Goal: Find specific page/section: Find specific page/section

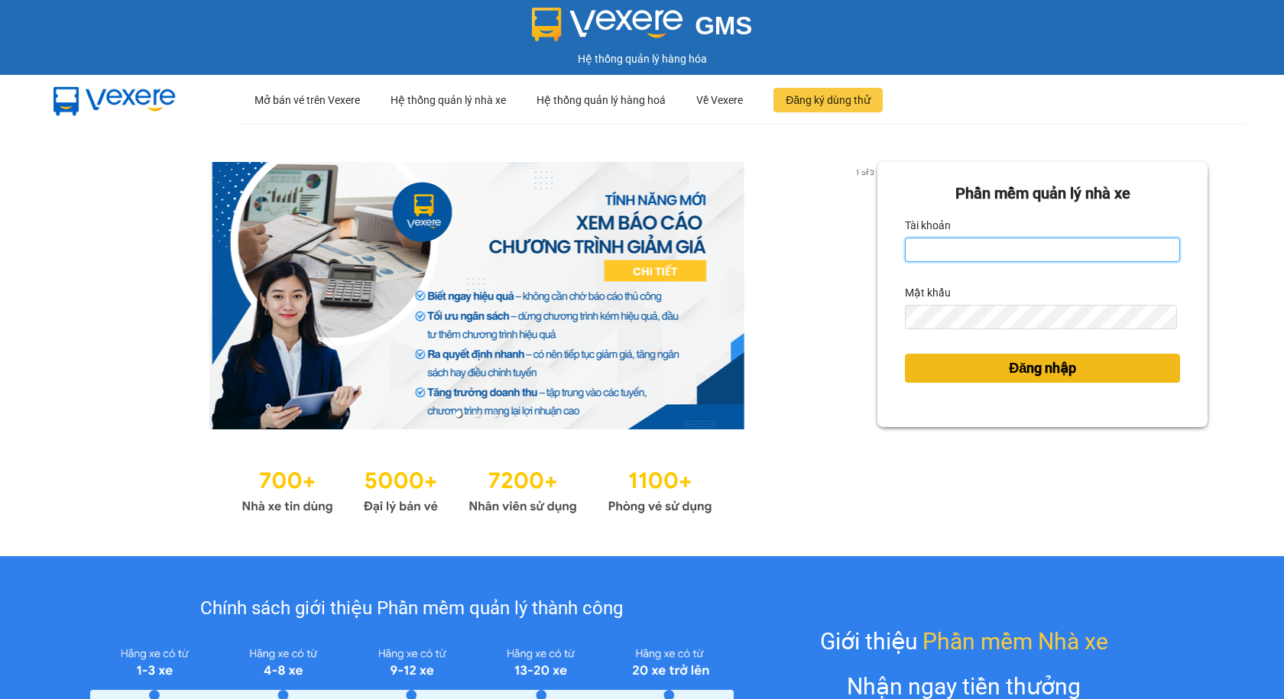
type input "thuyntt_kt.saoviet"
click at [959, 375] on button "Đăng nhập" at bounding box center [1042, 368] width 275 height 29
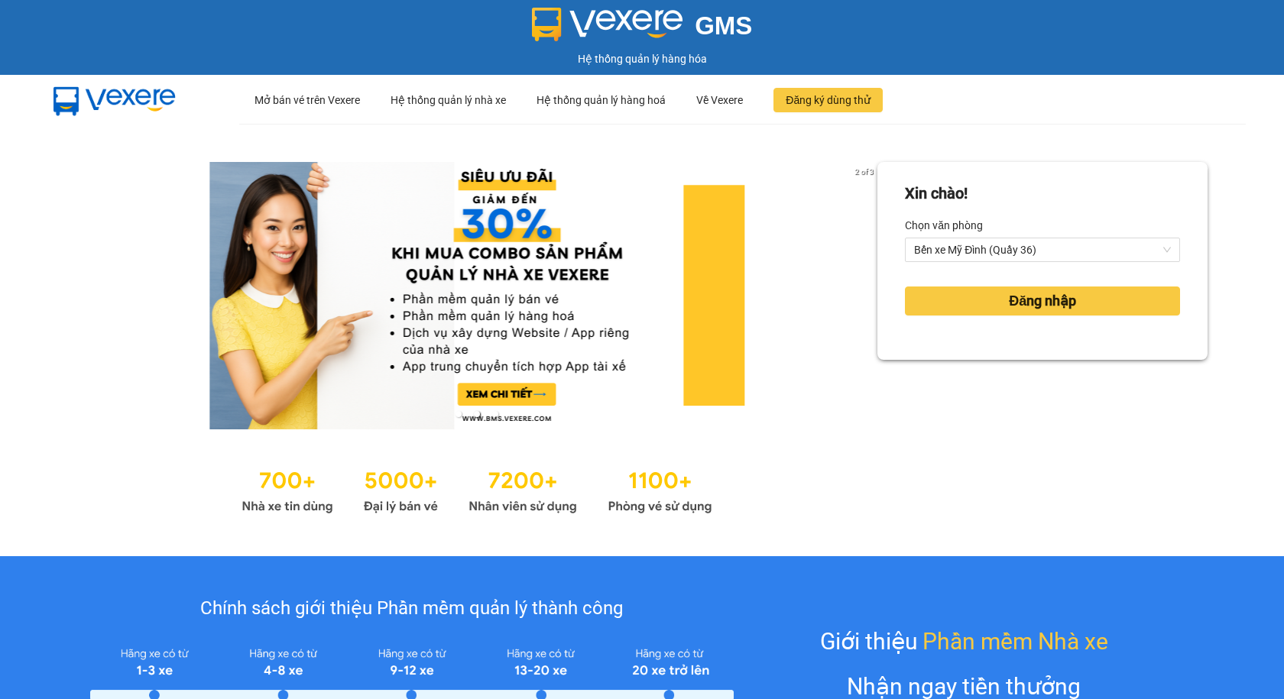
click at [966, 282] on div "Đăng nhập" at bounding box center [1042, 301] width 275 height 41
drag, startPoint x: 958, startPoint y: 287, endPoint x: 955, endPoint y: 297, distance: 11.1
click at [956, 295] on button "Đăng nhập" at bounding box center [1042, 301] width 275 height 29
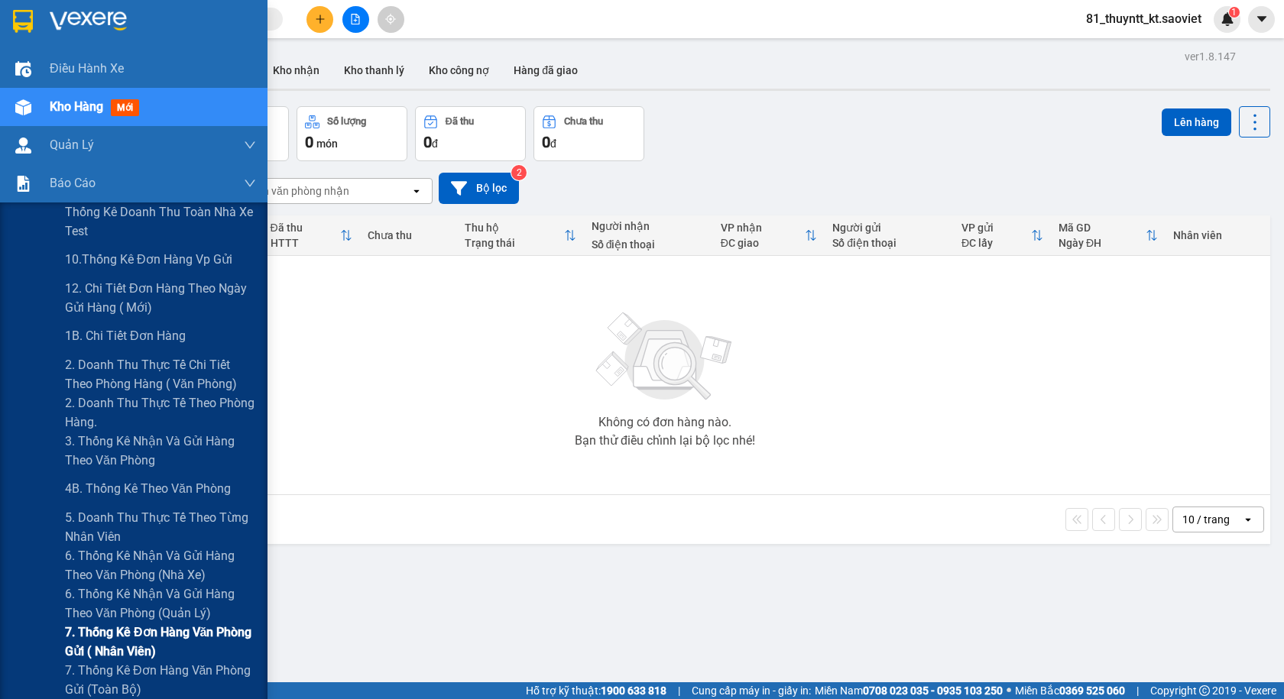
scroll to position [76, 0]
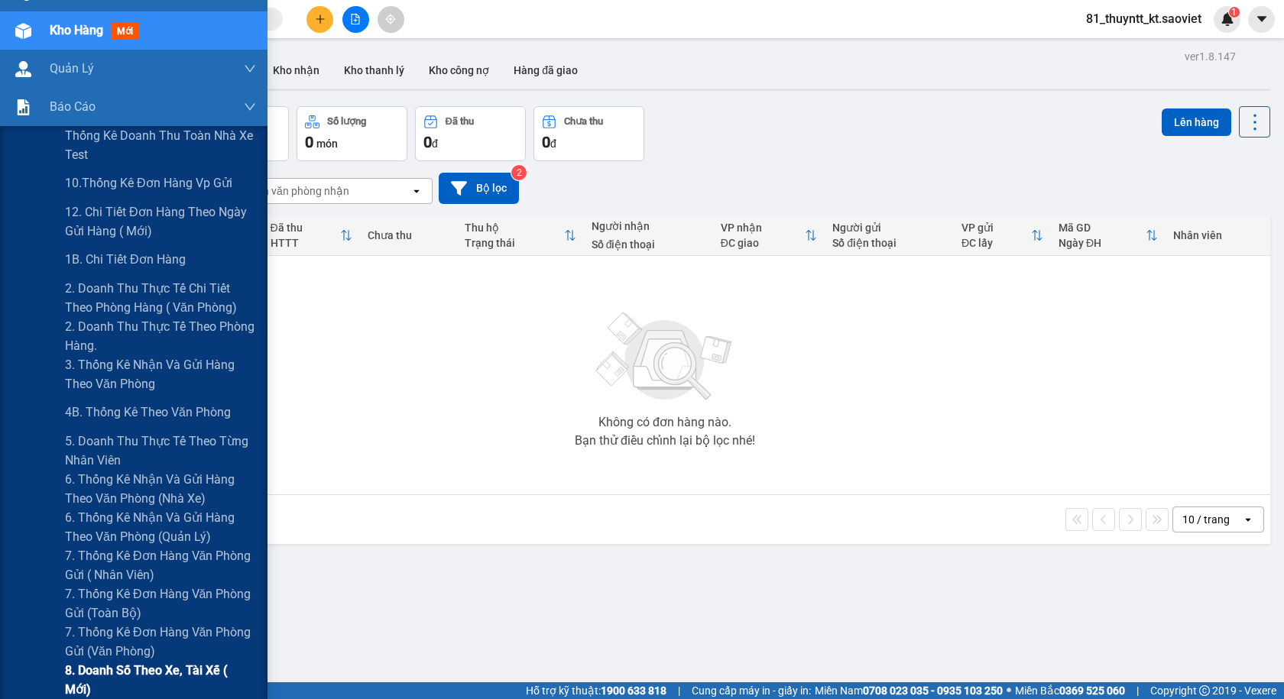
click at [94, 680] on span "8. Doanh số theo xe, tài xế ( mới)" at bounding box center [160, 680] width 191 height 38
